Goal: Find specific page/section: Find specific page/section

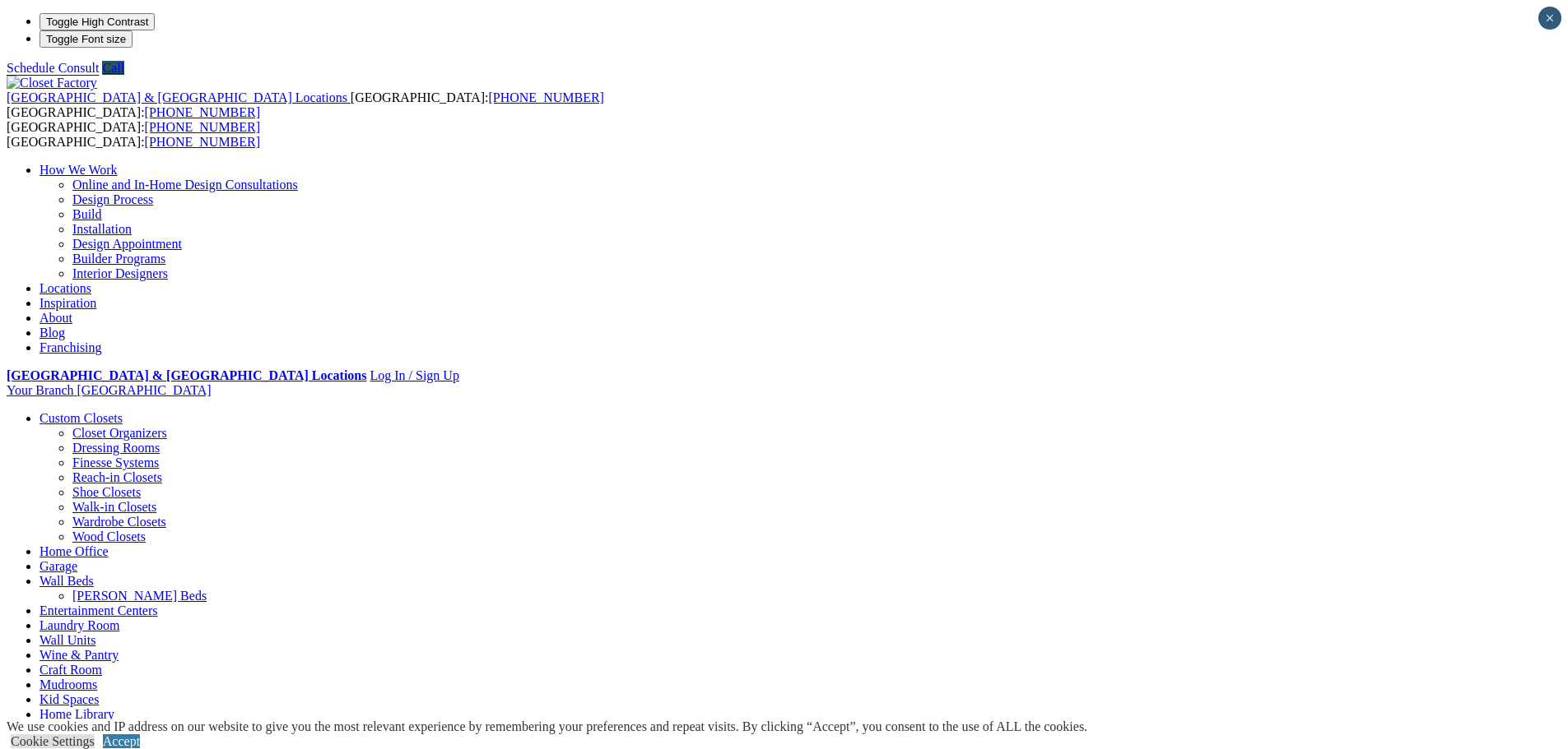
click at [91, 281] on link "Locations" at bounding box center [65, 288] width 52 height 14
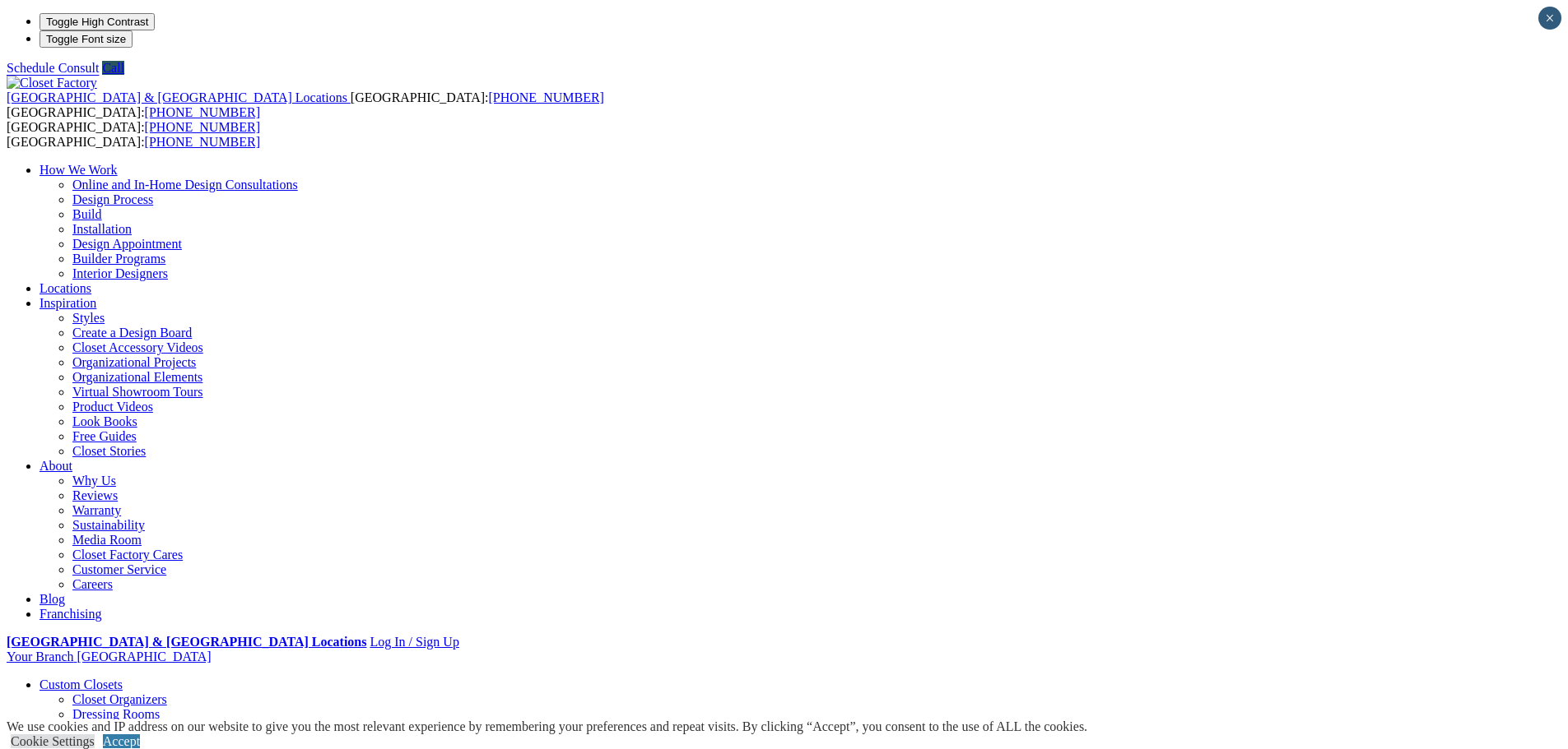
type input "*****"
